Goal: Navigation & Orientation: Find specific page/section

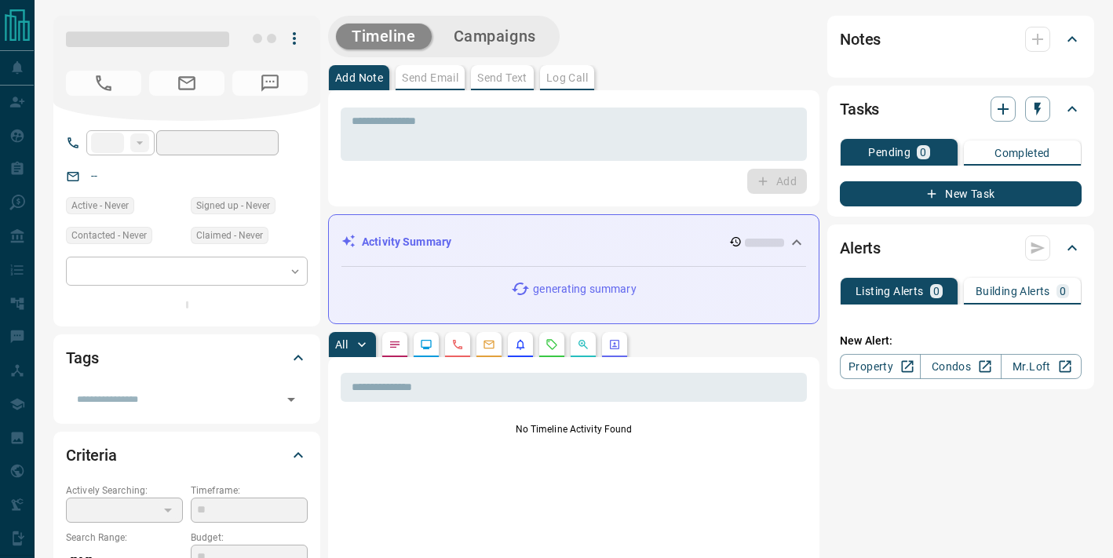
type input "**"
type input "**********"
type input "*******"
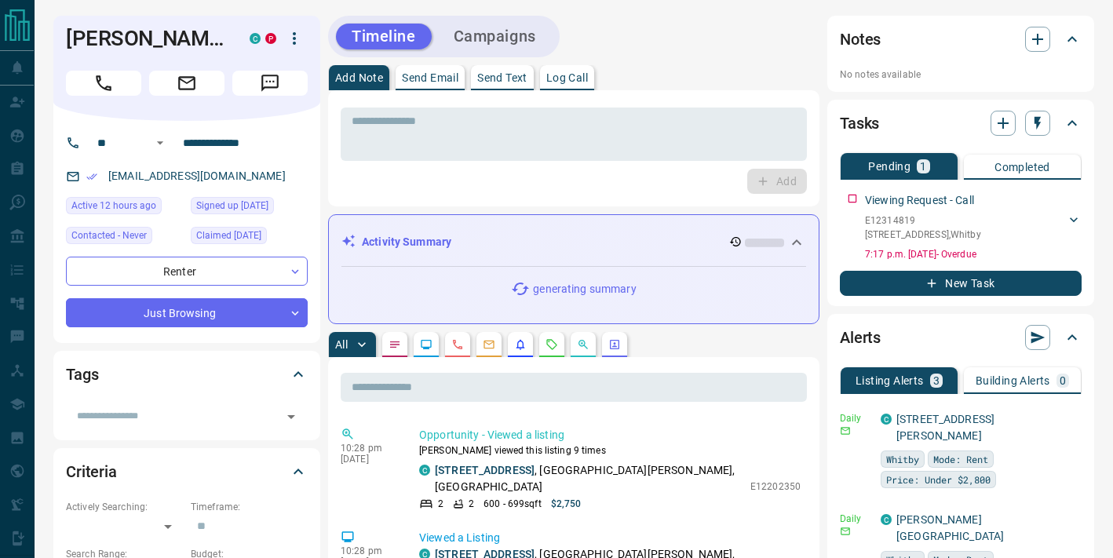
click at [299, 30] on icon "button" at bounding box center [294, 38] width 19 height 19
click at [270, 88] on li "Reallocate" at bounding box center [262, 94] width 93 height 24
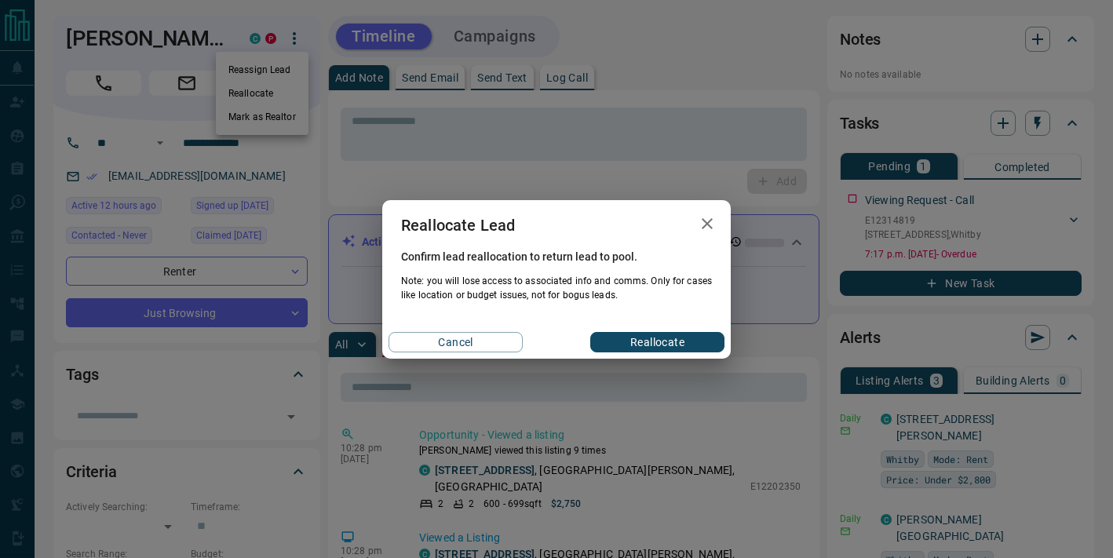
click at [642, 336] on button "Reallocate" at bounding box center [657, 342] width 134 height 20
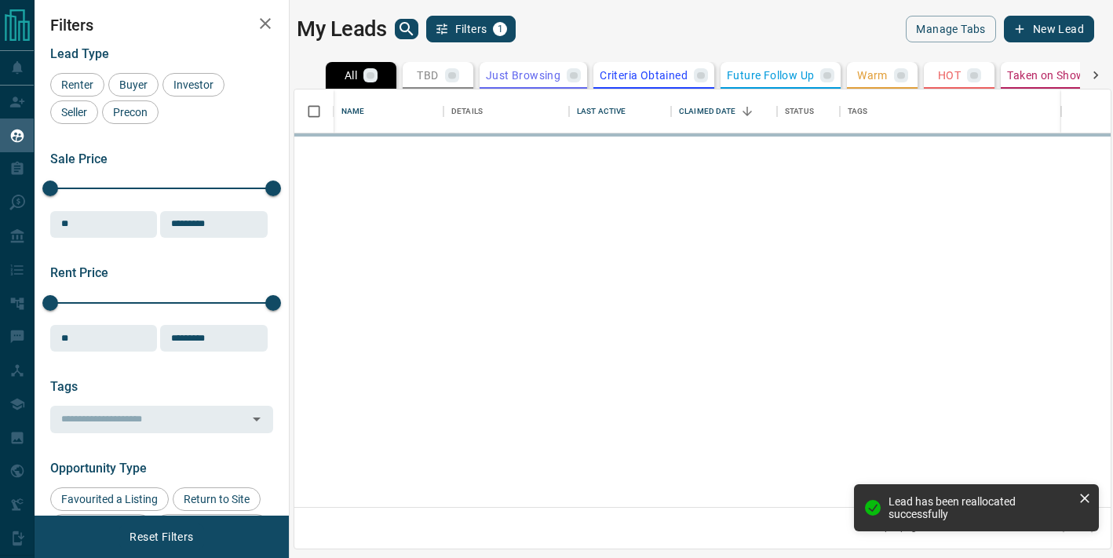
scroll to position [418, 817]
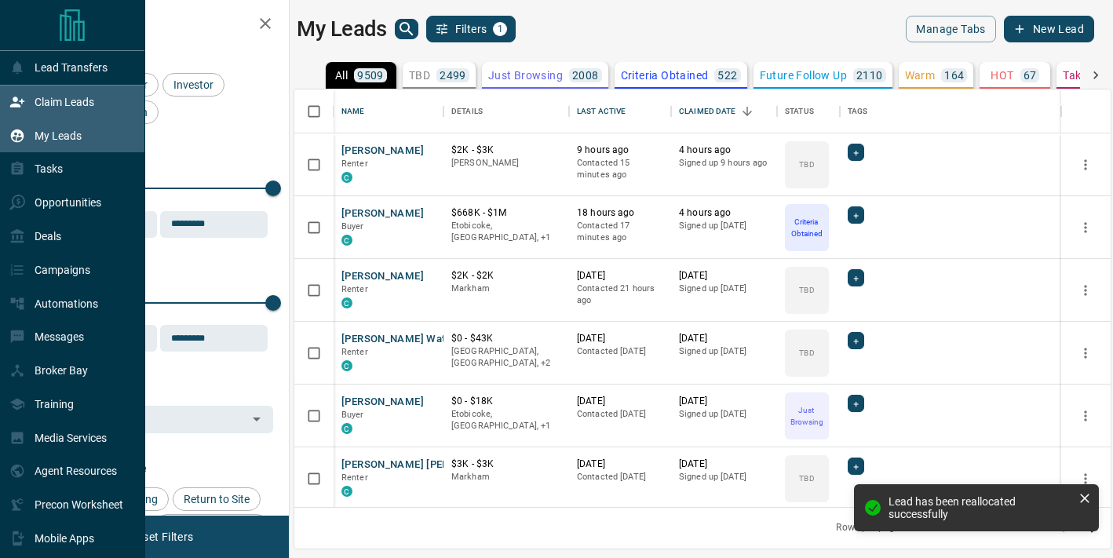
click at [27, 93] on div "Claim Leads" at bounding box center [51, 103] width 85 height 26
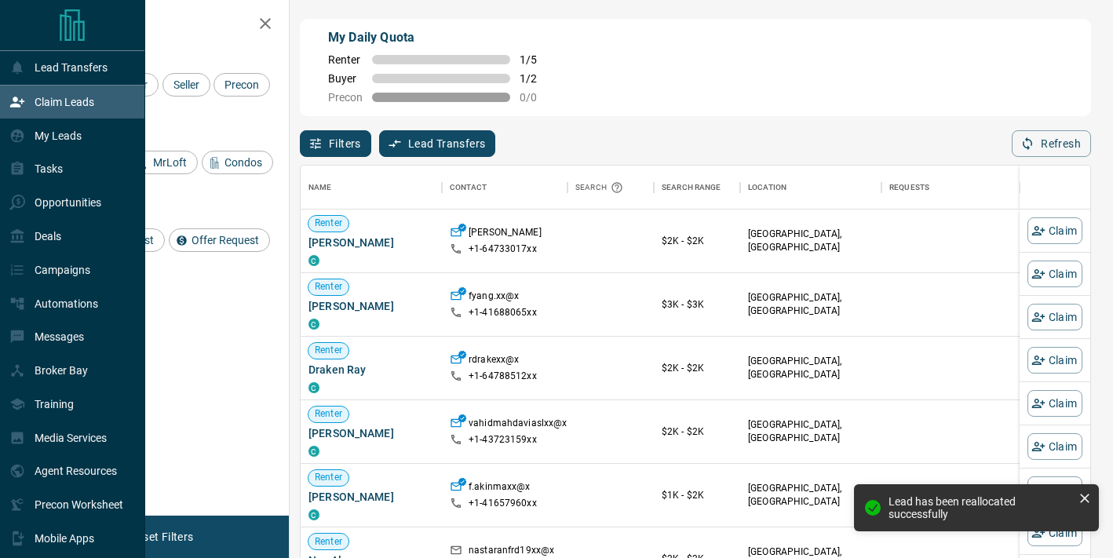
scroll to position [421, 790]
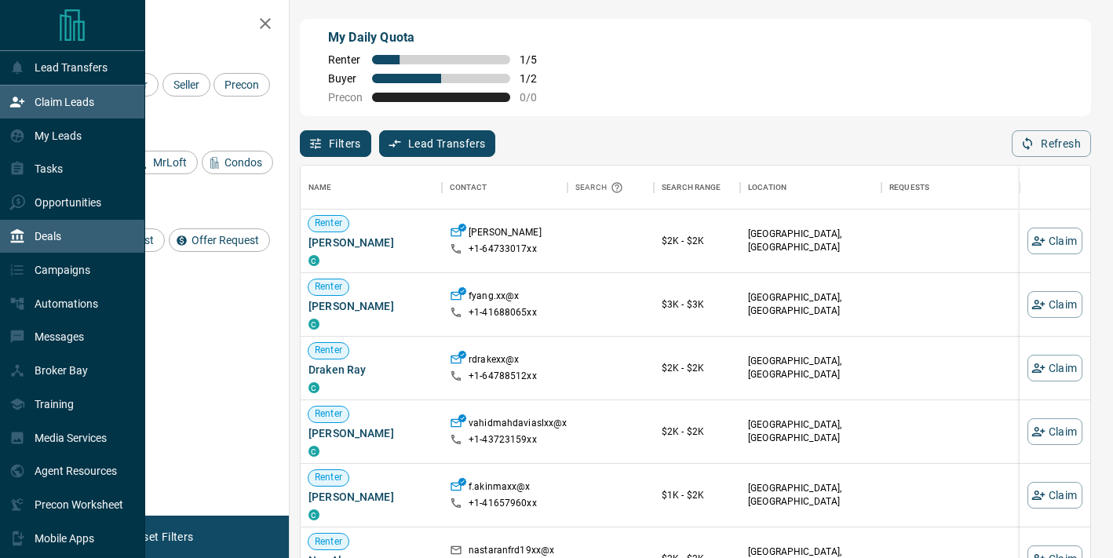
click at [82, 242] on div "Deals" at bounding box center [72, 237] width 145 height 34
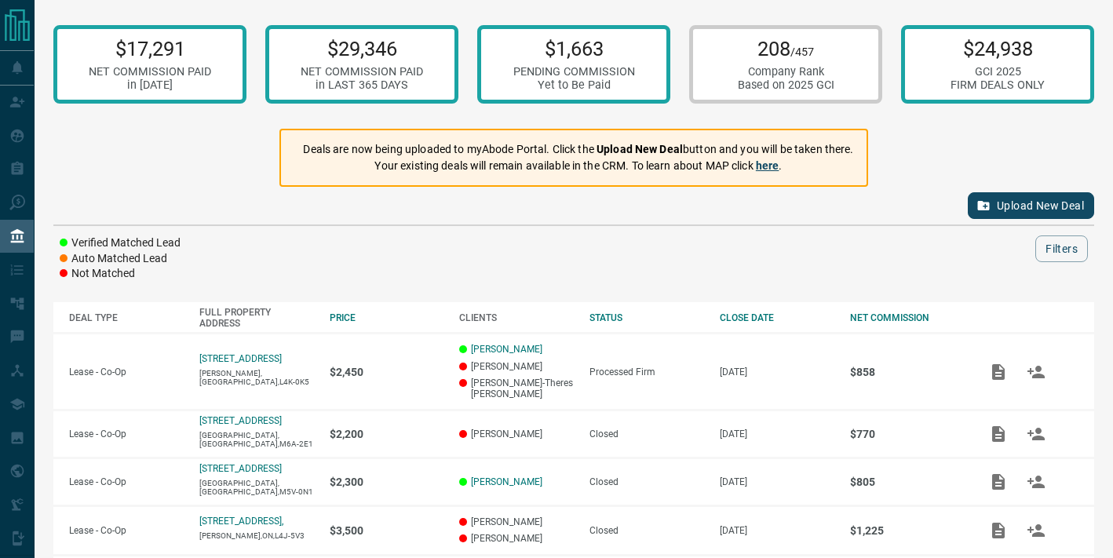
click at [765, 166] on link "here" at bounding box center [768, 165] width 24 height 13
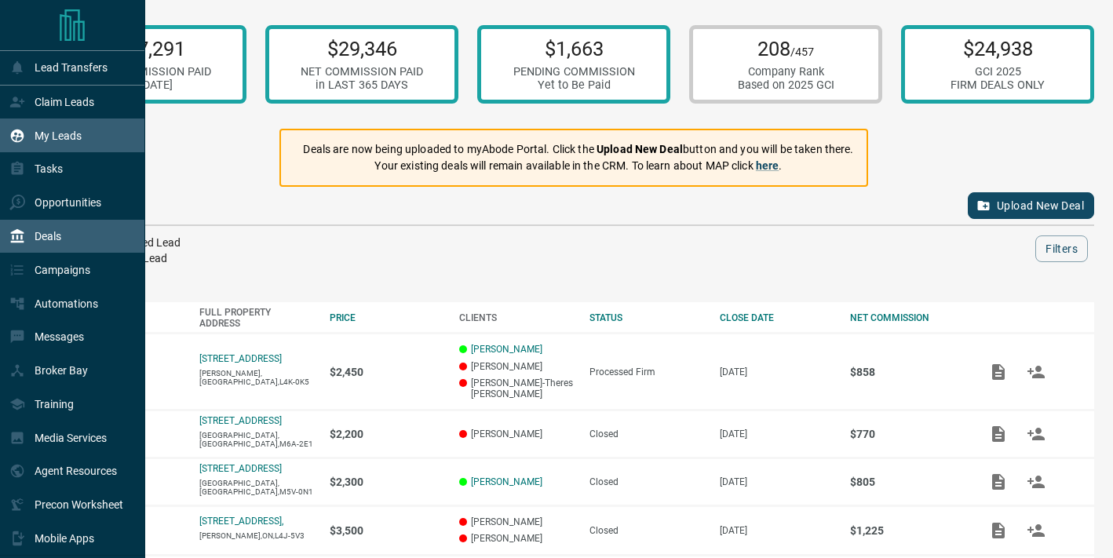
click at [120, 133] on div "My Leads" at bounding box center [72, 136] width 145 height 34
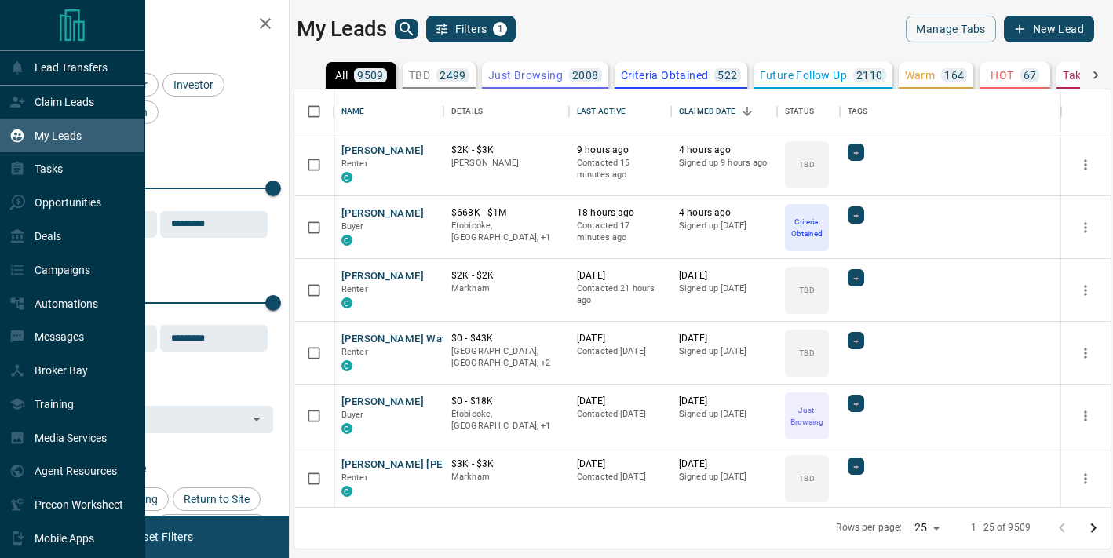
scroll to position [418, 817]
click at [30, 106] on div "Claim Leads" at bounding box center [51, 103] width 85 height 26
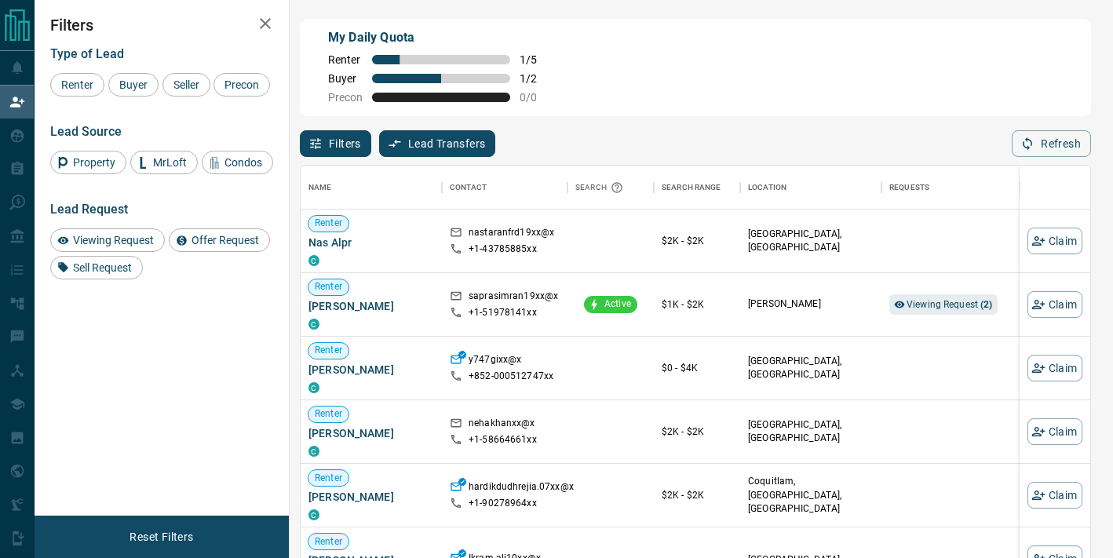
scroll to position [316, 0]
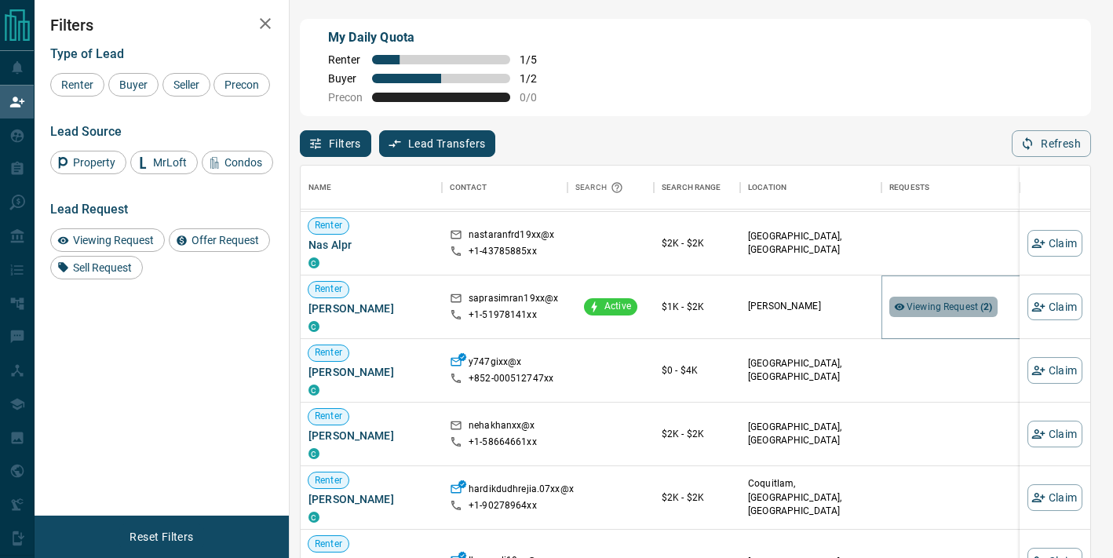
click at [942, 315] on span "Viewing Request ( 2 )" at bounding box center [950, 307] width 86 height 16
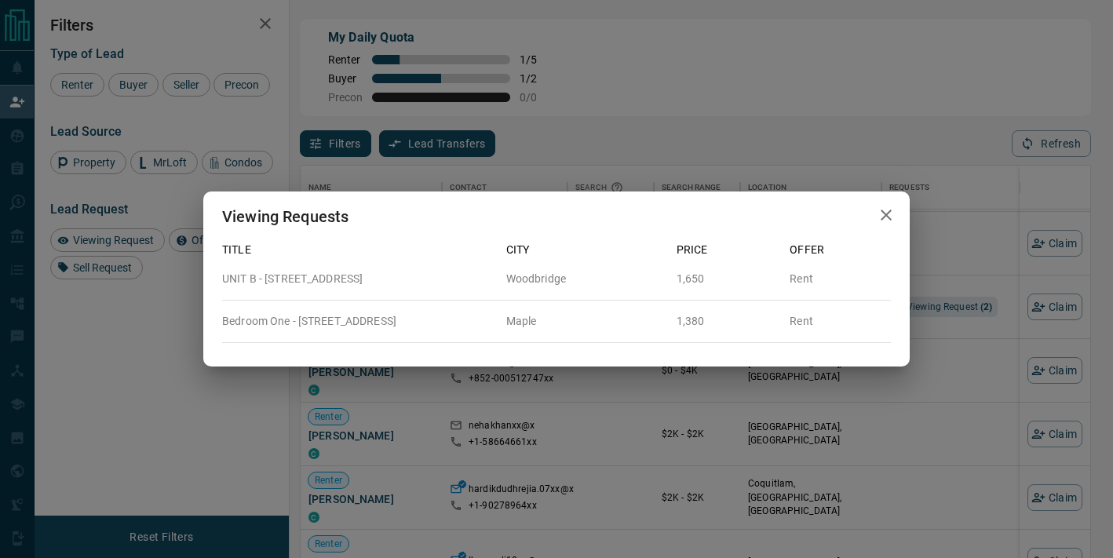
click at [882, 220] on icon "button" at bounding box center [886, 215] width 11 height 11
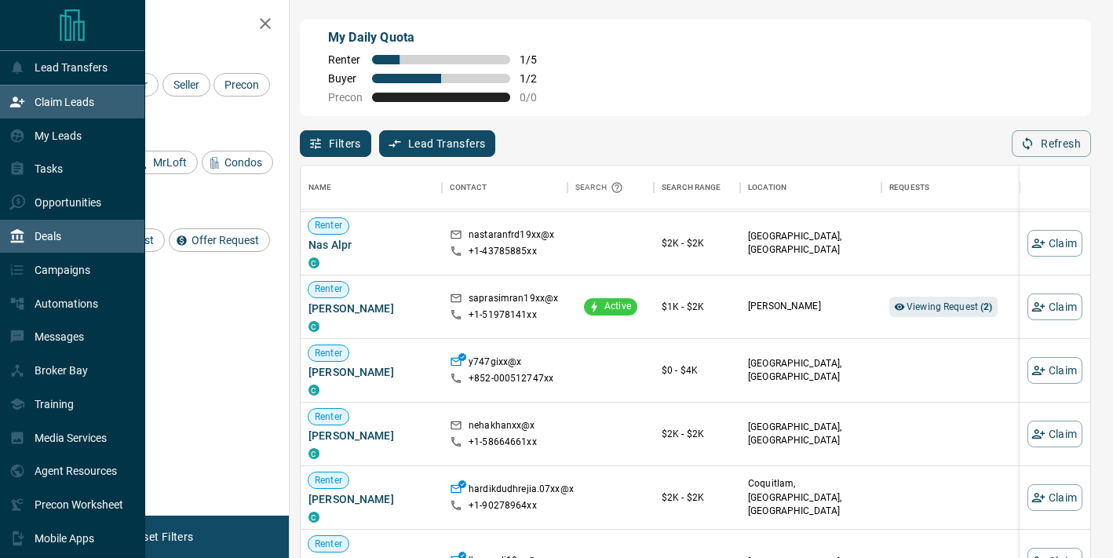
click at [31, 247] on div "Deals" at bounding box center [35, 237] width 52 height 26
